Goal: Transaction & Acquisition: Purchase product/service

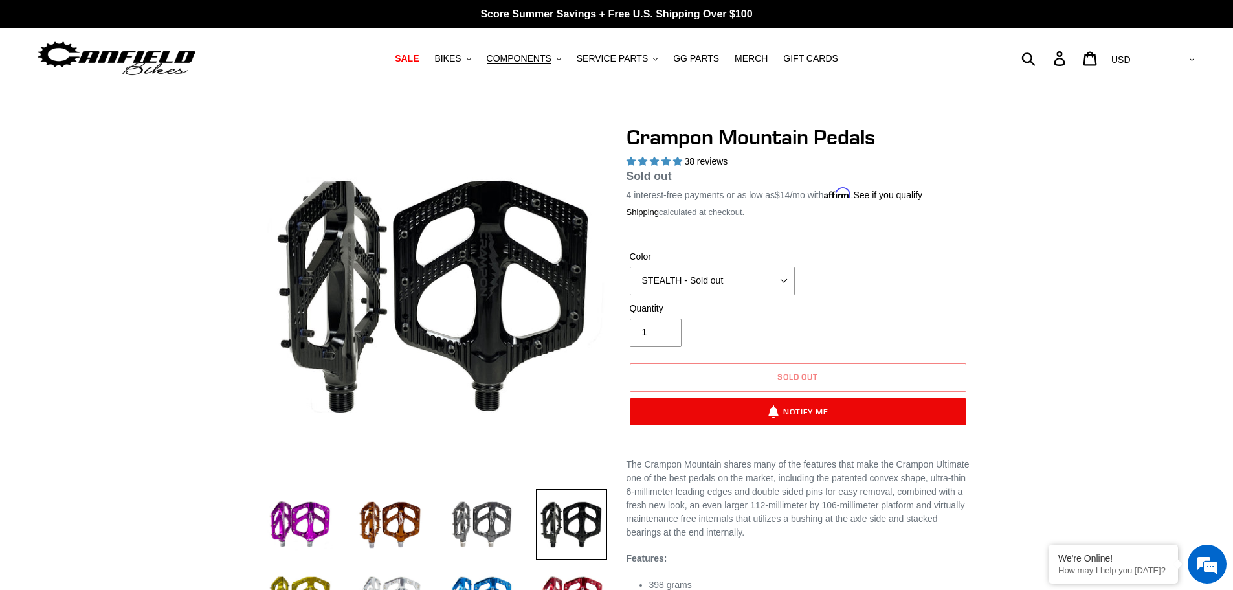
select select "highest-rating"
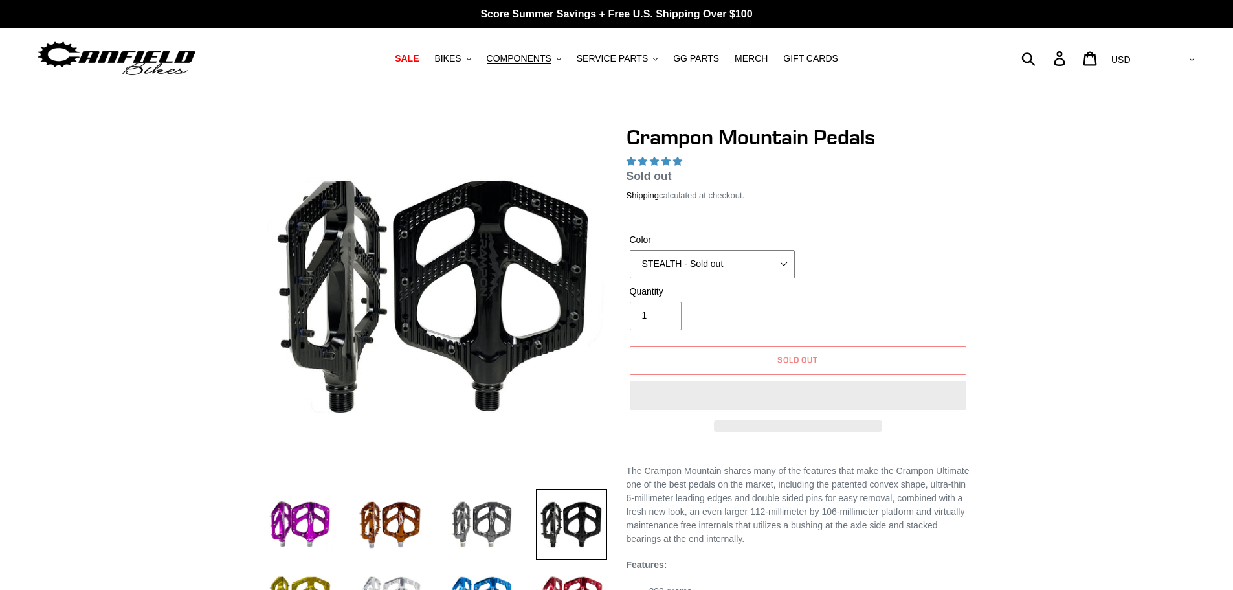
click at [729, 267] on select "GRAY BLACK STEALTH - Sold out POLISHED RED BLUE [GEOGRAPHIC_DATA] ORANGE PNW GR…" at bounding box center [712, 264] width 165 height 28
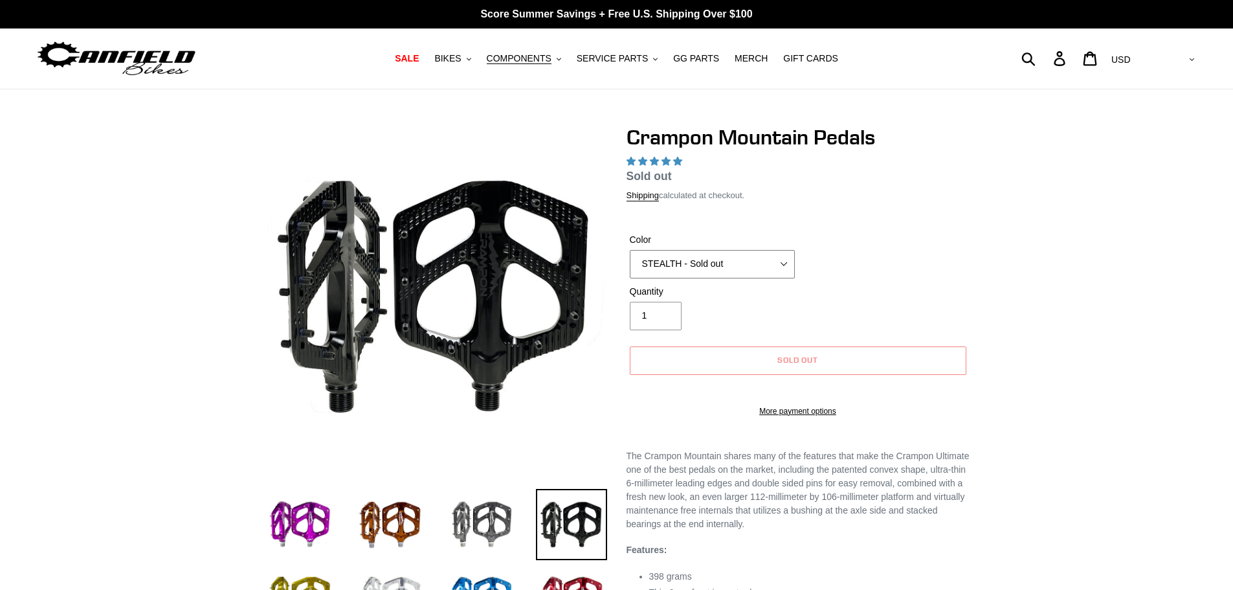
select select "highest-rating"
